Goal: Find specific page/section: Find specific page/section

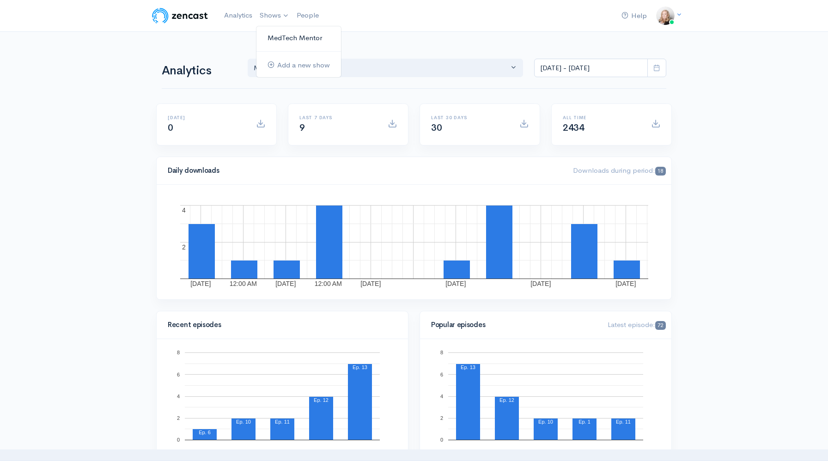
click at [282, 38] on link "MedTech Mentor" at bounding box center [298, 38] width 85 height 16
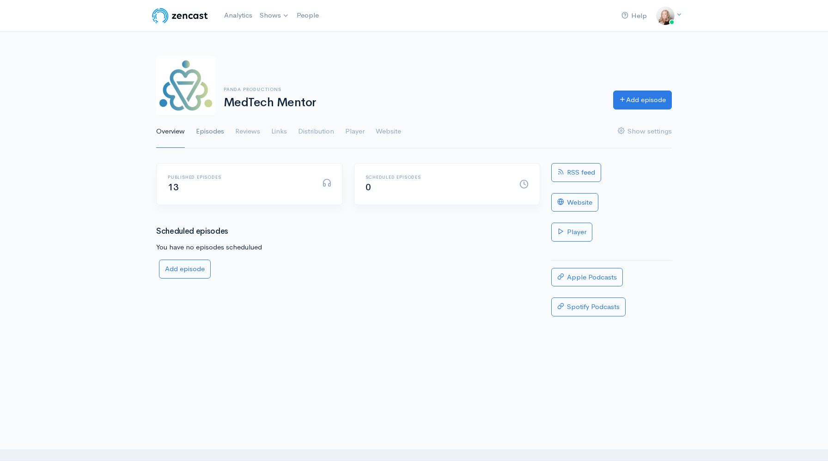
click at [209, 132] on link "Episodes" at bounding box center [210, 131] width 28 height 33
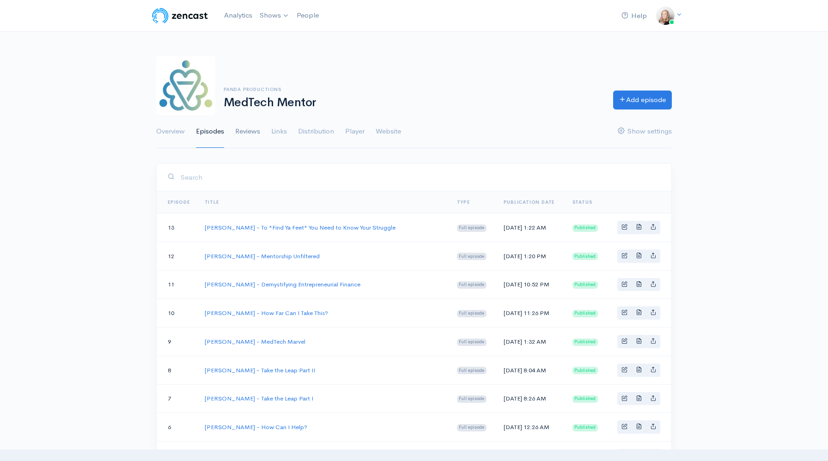
click at [252, 131] on link "Reviews" at bounding box center [247, 131] width 25 height 33
